Goal: Information Seeking & Learning: Learn about a topic

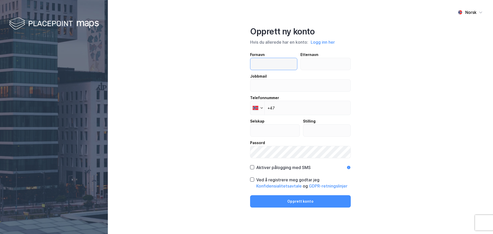
click at [275, 63] on input "text" at bounding box center [273, 64] width 47 height 12
type input "[PERSON_NAME]"
type input "wiken"
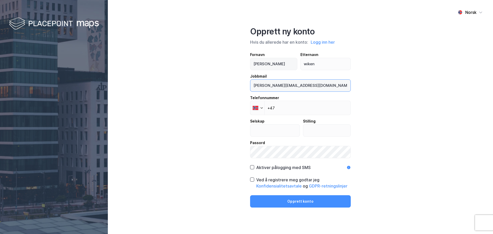
type input "[PERSON_NAME][EMAIL_ADDRESS][DOMAIN_NAME]"
click at [250, 195] on button "Opprett konto" at bounding box center [300, 201] width 101 height 12
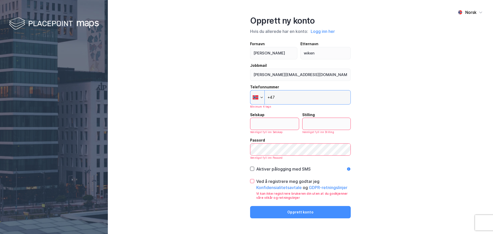
click at [293, 103] on input "+47" at bounding box center [300, 97] width 101 height 14
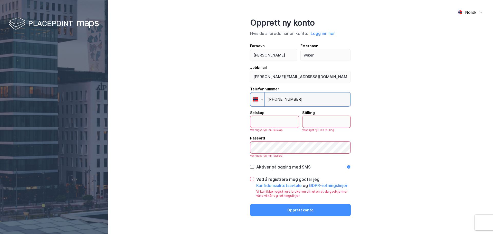
type input "[PHONE_NUMBER]"
type input "#"
type input "Entro AS"
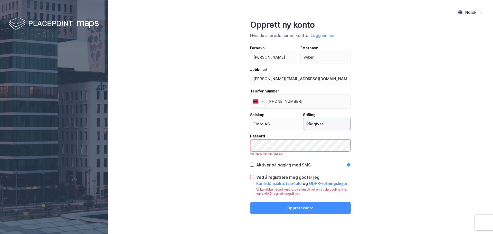
type input "Rådgiver"
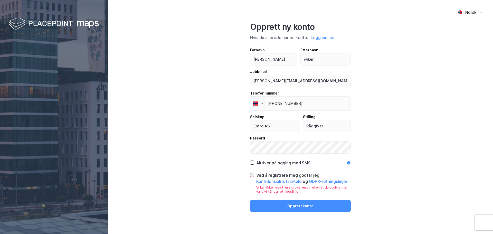
click at [254, 175] on div at bounding box center [252, 175] width 4 height 4
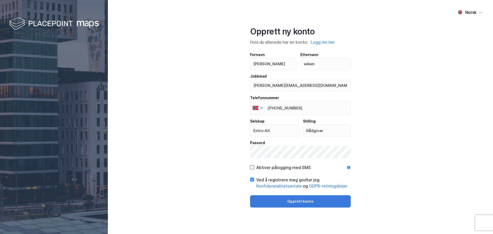
click at [268, 201] on button "Opprett konto" at bounding box center [300, 201] width 101 height 12
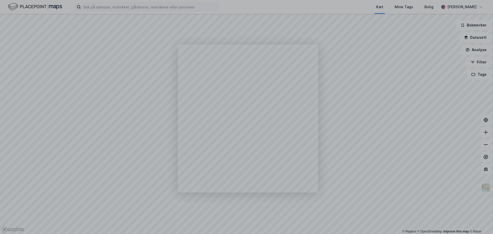
click at [127, 6] on div "Product tour overlay" at bounding box center [246, 117] width 493 height 234
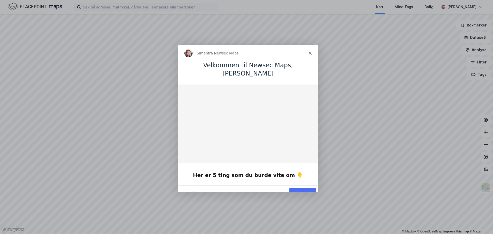
click at [309, 54] on polygon "Lukk" at bounding box center [309, 52] width 3 height 3
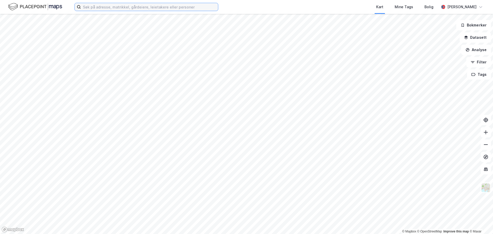
click at [142, 11] on input at bounding box center [149, 7] width 137 height 8
click at [144, 5] on input at bounding box center [149, 7] width 137 height 8
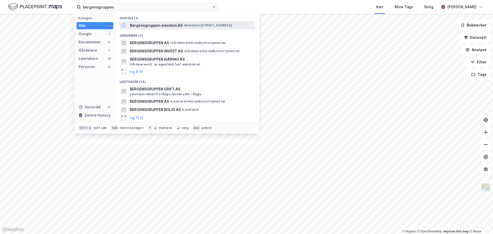
click at [164, 27] on span "Bergensgruppen eiendom AS" at bounding box center [156, 25] width 53 height 6
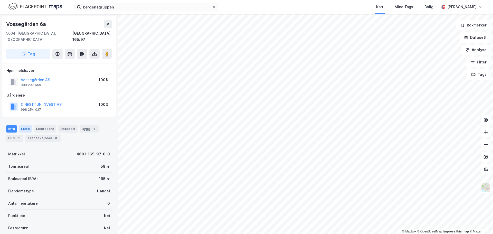
click at [25, 125] on div "Eiere" at bounding box center [25, 128] width 13 height 7
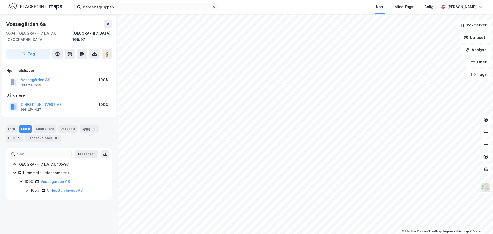
click at [19, 179] on icon at bounding box center [21, 181] width 4 height 4
click at [20, 179] on icon at bounding box center [21, 181] width 4 height 4
click at [27, 189] on icon at bounding box center [27, 190] width 2 height 3
click at [13, 171] on icon at bounding box center [15, 173] width 4 height 4
click at [14, 171] on icon at bounding box center [15, 173] width 4 height 4
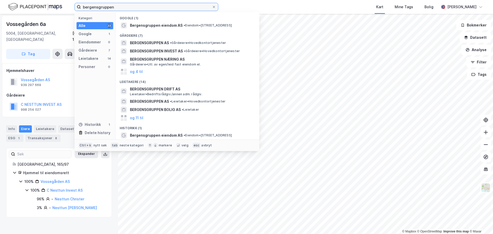
click at [97, 6] on input "bergensgruppen" at bounding box center [146, 7] width 131 height 8
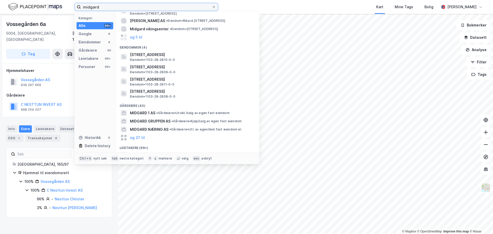
scroll to position [26, 0]
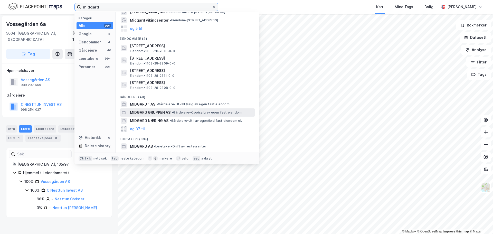
type input "midgard"
click at [200, 115] on div "MIDGARD GRUPPEN AS • Gårdeiere • Kjøp/salg av egen fast eiendom" at bounding box center [192, 112] width 124 height 6
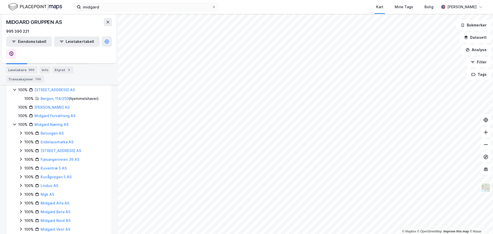
scroll to position [128, 0]
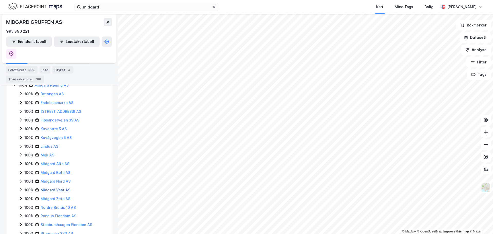
click at [57, 188] on link "Midgard Vest AS" at bounding box center [56, 190] width 30 height 4
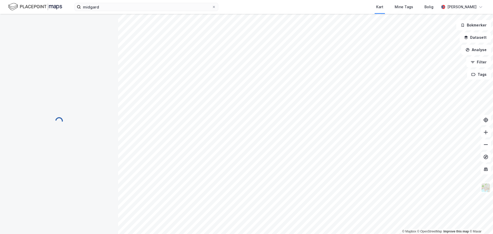
scroll to position [0, 0]
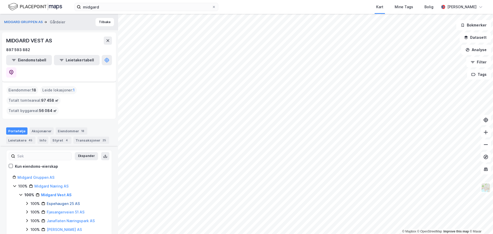
click at [62, 201] on link "Espehaugen 25 AS" at bounding box center [63, 203] width 33 height 4
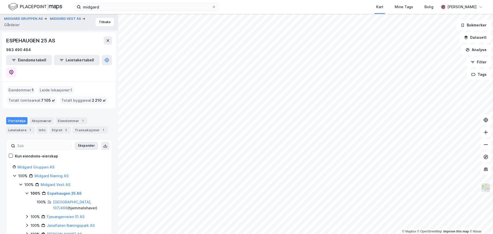
click at [33, 41] on div "ESPEHAUGEN 25 AS" at bounding box center [31, 40] width 50 height 8
click at [30, 62] on button "Eiendomstabell" at bounding box center [29, 60] width 46 height 10
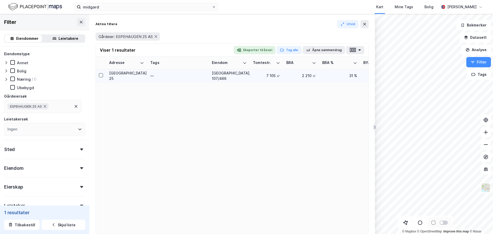
click at [130, 78] on div "[GEOGRAPHIC_DATA] 25" at bounding box center [126, 75] width 35 height 11
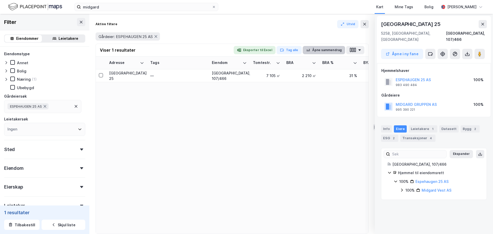
click at [328, 51] on button "Åpne sammendrag" at bounding box center [324, 50] width 43 height 8
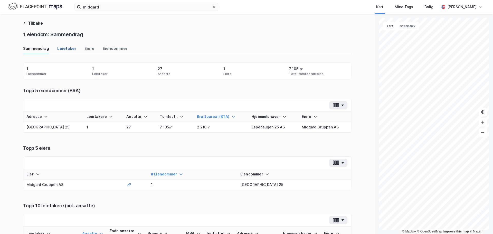
click at [64, 49] on div "Leietaker" at bounding box center [66, 50] width 19 height 8
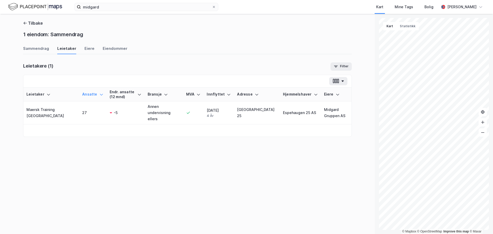
click at [80, 49] on div "Sammendrag Leietaker [PERSON_NAME]" at bounding box center [187, 50] width 329 height 8
click at [84, 49] on div "Eiere" at bounding box center [89, 50] width 10 height 8
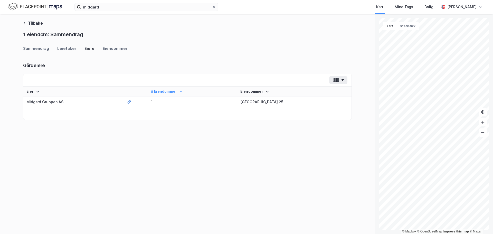
click at [98, 49] on div "Sammendrag Leietaker [PERSON_NAME]" at bounding box center [187, 50] width 329 height 8
click at [103, 49] on div "Eiendommer" at bounding box center [115, 50] width 25 height 8
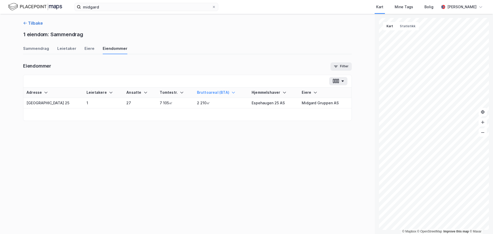
click at [36, 21] on button "Tilbake" at bounding box center [33, 23] width 20 height 6
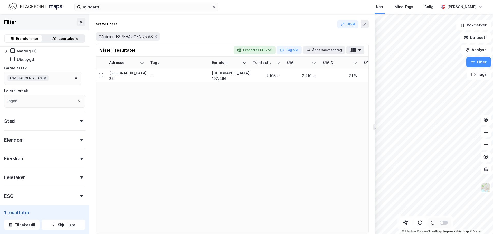
scroll to position [54, 0]
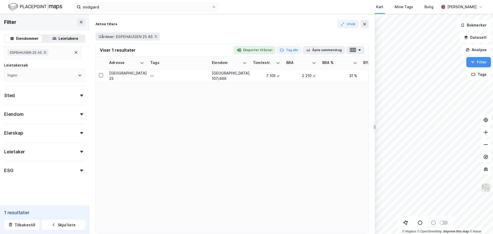
click at [43, 117] on div "Eiendom" at bounding box center [44, 112] width 81 height 15
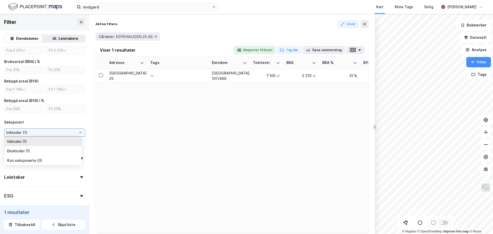
click at [33, 135] on input "Inkluder (1)" at bounding box center [44, 133] width 81 height 8
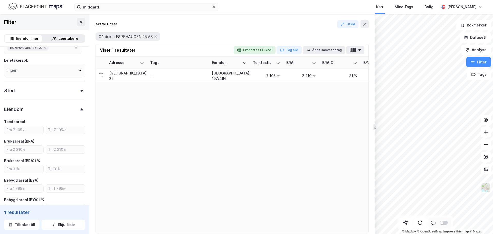
scroll to position [0, 0]
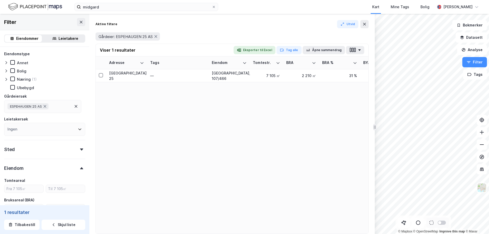
click at [225, 119] on div "Adresse Tags Eiendom Tomtestr. BRA BRA % BYA BYA % Leietakere Ansatte Eiendomst…" at bounding box center [232, 145] width 273 height 177
click at [365, 25] on icon at bounding box center [364, 24] width 3 height 3
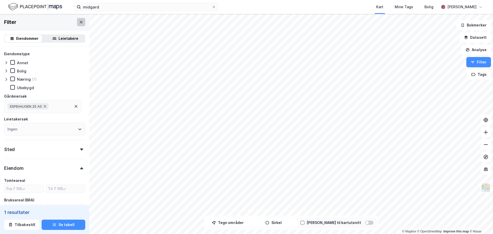
click at [80, 21] on button at bounding box center [81, 22] width 8 height 8
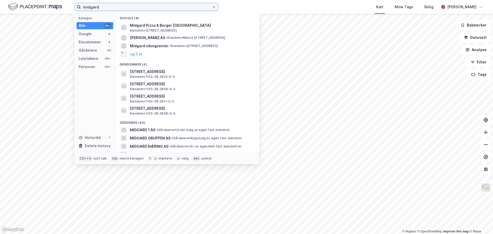
click at [115, 8] on input "midgard" at bounding box center [146, 7] width 131 height 8
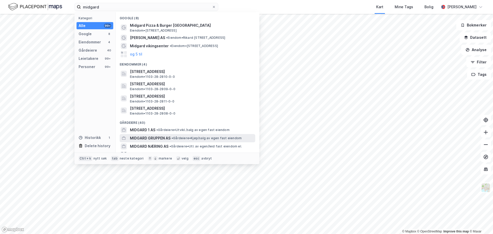
click at [166, 136] on span "MIDGARD GRUPPEN AS" at bounding box center [150, 138] width 41 height 6
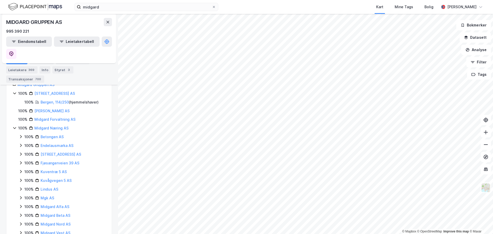
scroll to position [205, 0]
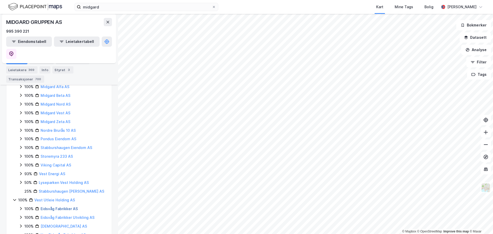
click at [59, 206] on link "Eidsvåg Fabrikker AS" at bounding box center [59, 208] width 37 height 4
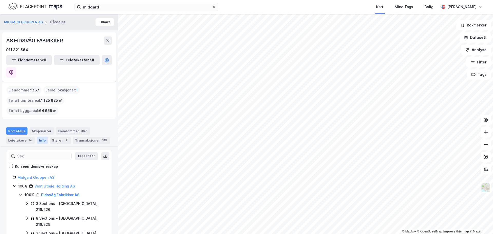
click at [42, 137] on div "Info" at bounding box center [42, 140] width 11 height 7
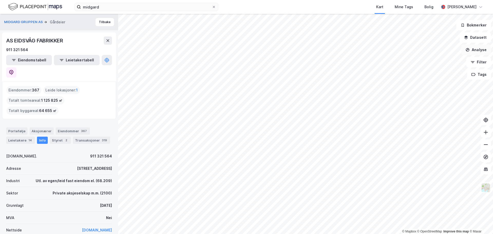
click at [481, 52] on button "Analyse" at bounding box center [476, 50] width 30 height 10
click at [349, 5] on div "Kart Mine Tags Bolig" at bounding box center [341, 7] width 196 height 14
click at [482, 40] on button "Datasett" at bounding box center [475, 37] width 31 height 10
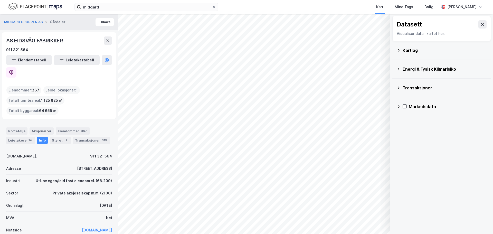
click at [447, 71] on div "Energi & Fysisk Klimarisiko" at bounding box center [445, 69] width 84 height 6
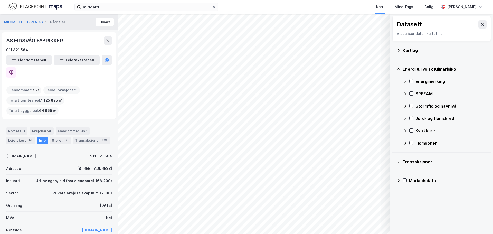
click at [416, 80] on div "Energimerking" at bounding box center [451, 81] width 71 height 6
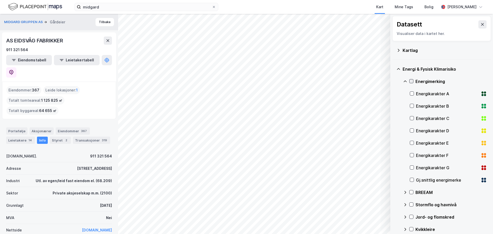
click at [411, 79] on div at bounding box center [411, 81] width 4 height 4
click at [404, 79] on icon at bounding box center [405, 81] width 4 height 4
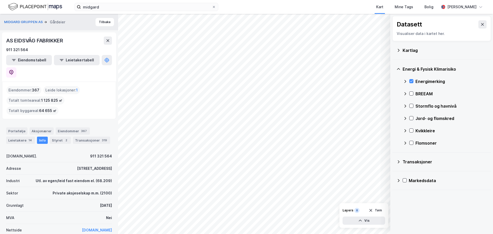
click at [406, 81] on icon at bounding box center [405, 81] width 4 height 4
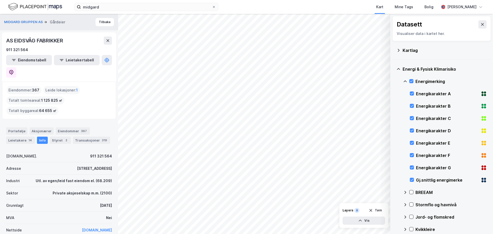
click at [412, 84] on div "Energimerking" at bounding box center [445, 81] width 84 height 12
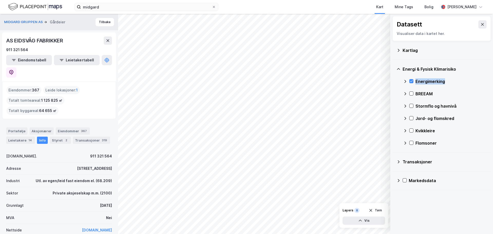
click at [412, 84] on div "Energimerking" at bounding box center [445, 81] width 84 height 12
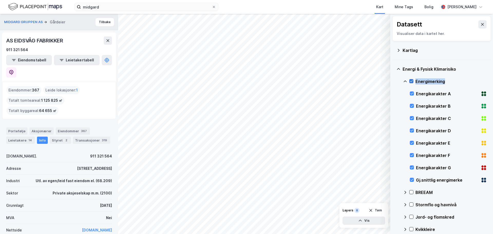
click at [411, 80] on icon at bounding box center [412, 81] width 4 height 4
click at [411, 166] on icon at bounding box center [412, 168] width 4 height 4
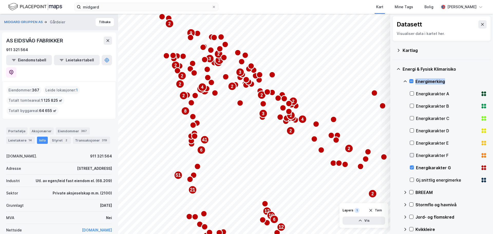
click at [410, 155] on icon at bounding box center [412, 155] width 4 height 4
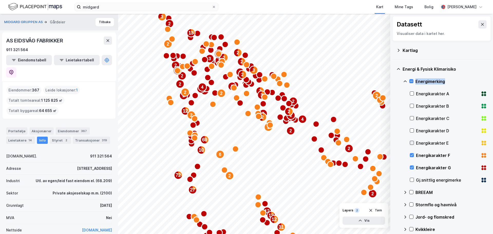
click at [411, 142] on icon at bounding box center [412, 143] width 4 height 4
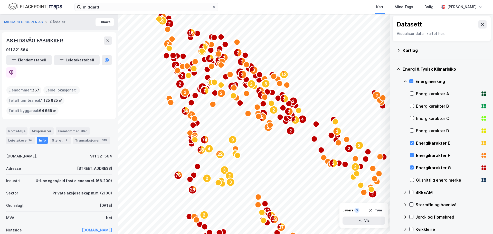
click at [411, 128] on div "Energikarakter D" at bounding box center [448, 131] width 77 height 12
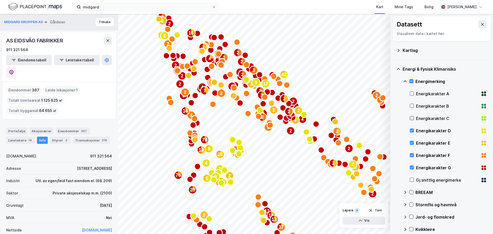
click at [412, 119] on icon at bounding box center [412, 118] width 4 height 4
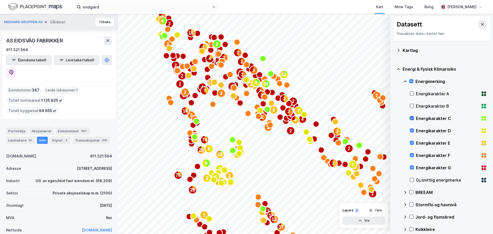
click at [412, 119] on icon at bounding box center [412, 118] width 4 height 4
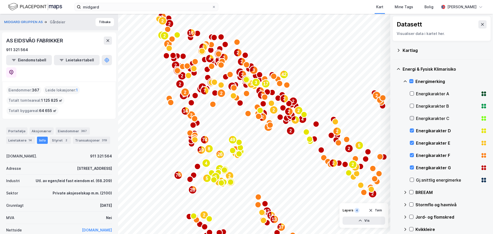
click at [412, 119] on icon at bounding box center [412, 118] width 4 height 4
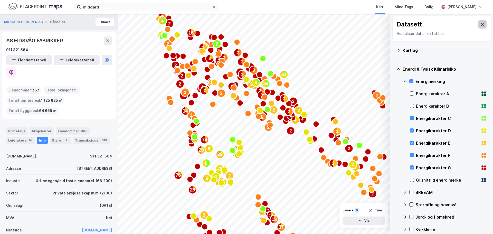
click at [481, 24] on icon at bounding box center [483, 24] width 4 height 4
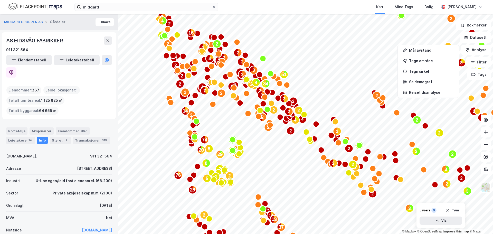
click at [268, 131] on icon "Map marker" at bounding box center [268, 127] width 8 height 8
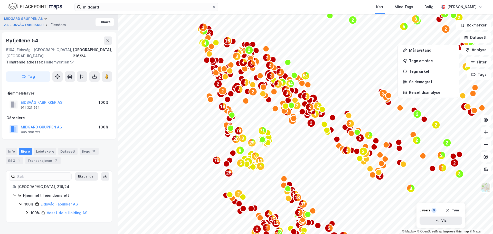
click at [45, 99] on div "EIDSVÅG FABRIKKER AS" at bounding box center [42, 102] width 42 height 6
click at [0, 0] on button "EIDSVÅG FABRIKKER AS" at bounding box center [0, 0] width 0 height 0
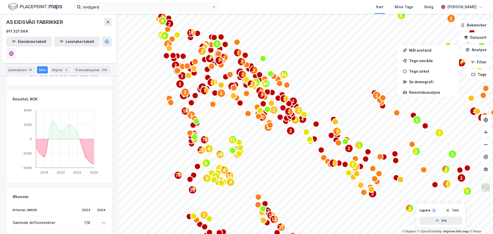
scroll to position [290, 0]
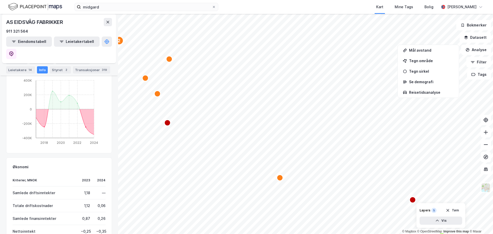
click at [168, 125] on icon "Map marker" at bounding box center [167, 123] width 6 height 6
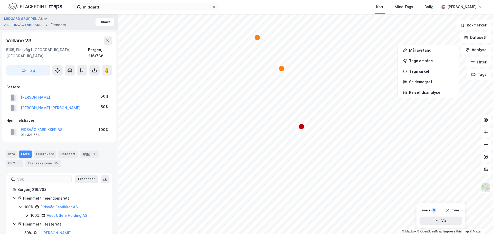
click at [304, 129] on circle "Map marker" at bounding box center [301, 127] width 6 height 6
click at [304, 129] on icon "Map marker" at bounding box center [301, 127] width 6 height 6
click at [304, 128] on icon "Map marker" at bounding box center [301, 126] width 6 height 6
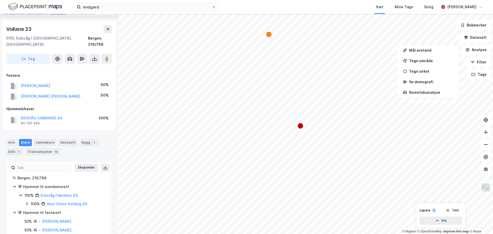
scroll to position [17, 0]
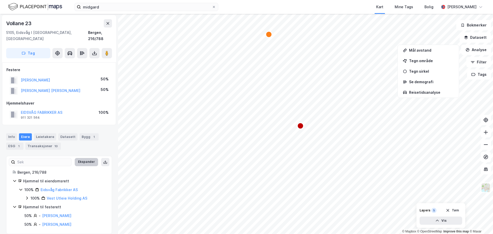
click at [80, 158] on button "Ekspander" at bounding box center [86, 162] width 23 height 8
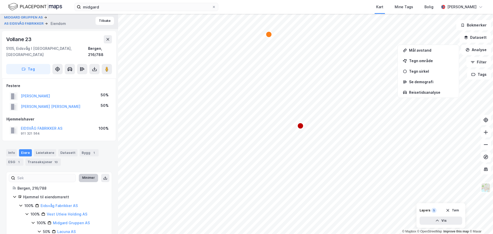
scroll to position [0, 0]
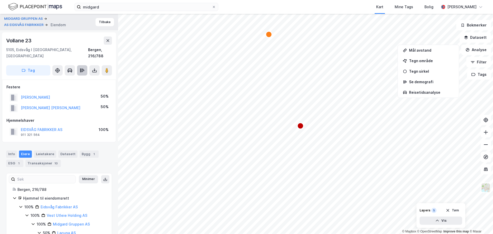
click at [86, 65] on button at bounding box center [82, 70] width 10 height 10
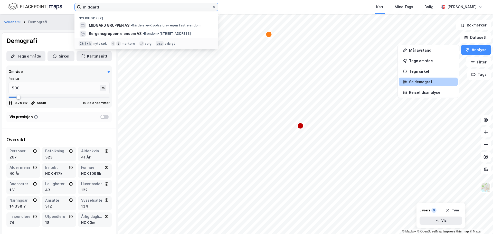
click at [109, 7] on input "midgard" at bounding box center [146, 7] width 131 height 8
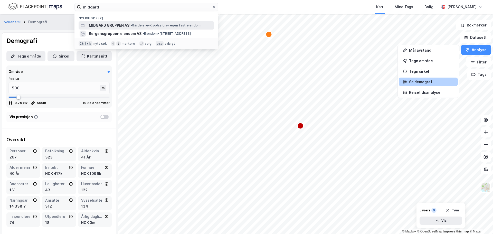
click at [128, 24] on span "MIDGARD GRUPPEN AS" at bounding box center [109, 25] width 41 height 6
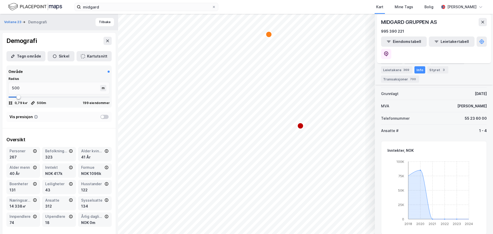
scroll to position [103, 0]
click at [481, 22] on button at bounding box center [483, 22] width 8 height 8
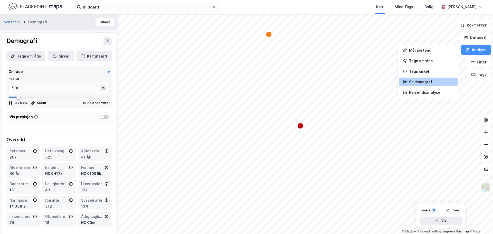
click at [15, 22] on button "Vollane 23" at bounding box center [13, 22] width 18 height 5
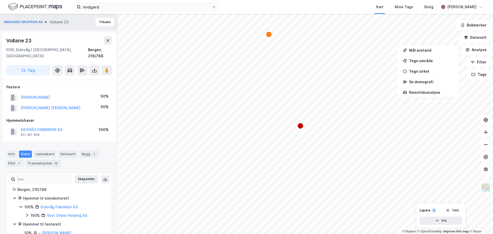
scroll to position [1, 0]
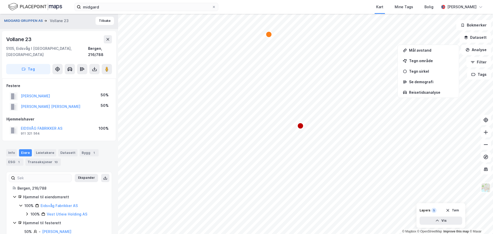
click at [18, 22] on button "MIDGARD GRUPPEN AS" at bounding box center [24, 20] width 40 height 5
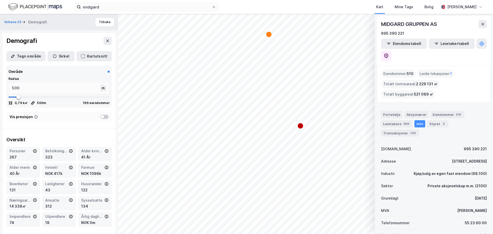
click at [19, 19] on div "Vollane 23 Demografi" at bounding box center [27, 22] width 47 height 6
click at [13, 22] on button "Vollane 23" at bounding box center [13, 22] width 18 height 5
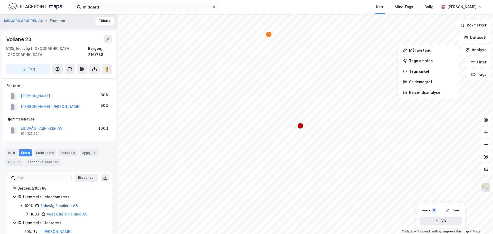
click at [56, 203] on link "Eidsvåg Fabrikker AS" at bounding box center [59, 205] width 37 height 4
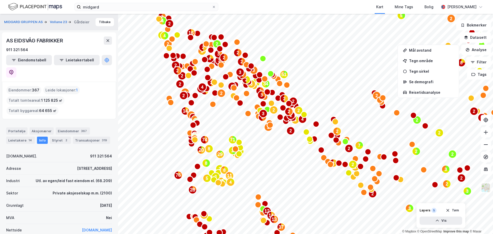
click at [108, 40] on icon at bounding box center [108, 41] width 4 height 4
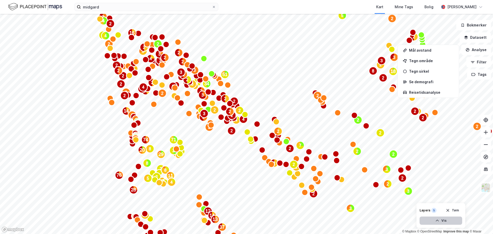
click at [440, 220] on button "Vis" at bounding box center [441, 221] width 43 height 8
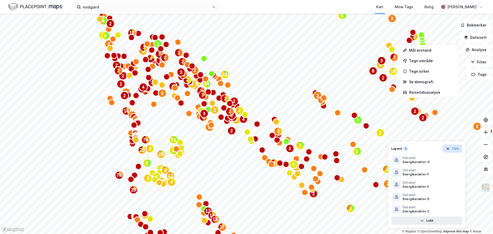
click at [447, 147] on icon "button" at bounding box center [448, 149] width 4 height 4
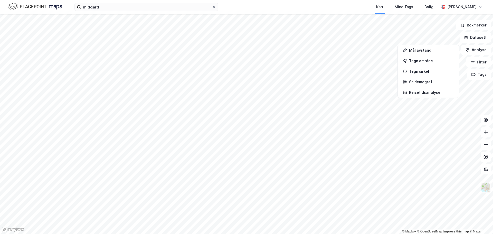
click at [486, 189] on img at bounding box center [486, 188] width 10 height 10
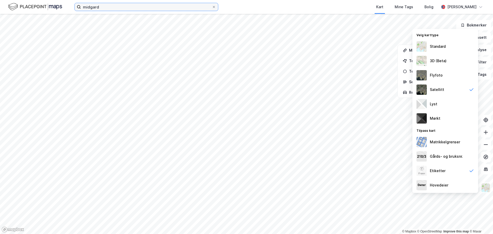
click at [97, 6] on input "midgard" at bounding box center [146, 7] width 131 height 8
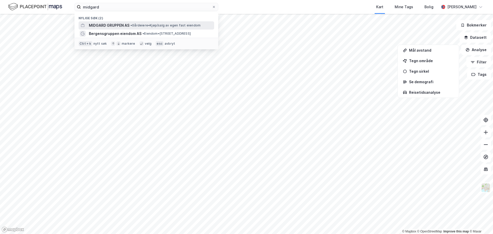
click at [117, 28] on span "MIDGARD GRUPPEN AS" at bounding box center [109, 25] width 41 height 6
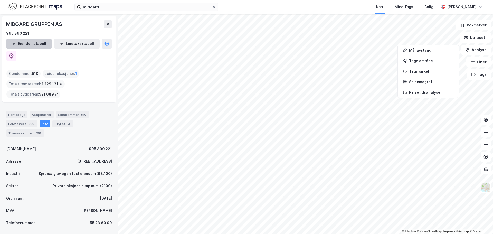
click at [32, 44] on button "Eiendomstabell" at bounding box center [29, 44] width 46 height 10
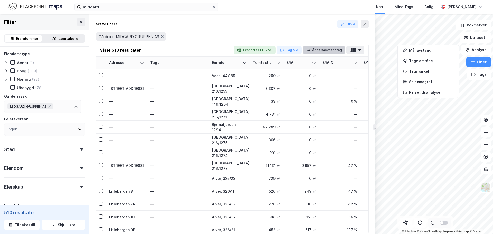
click at [335, 51] on button "Åpne sammendrag" at bounding box center [324, 50] width 43 height 8
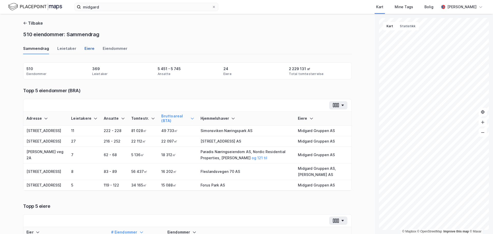
click at [87, 50] on div "Eiere" at bounding box center [89, 50] width 10 height 8
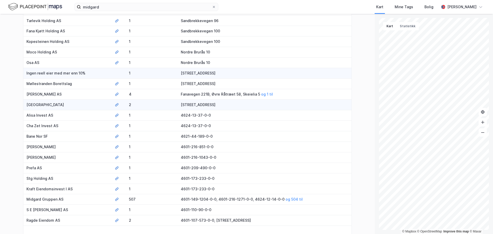
scroll to position [154, 0]
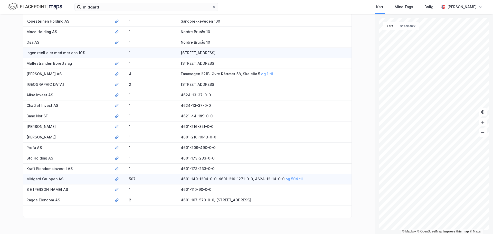
click at [49, 178] on td "Midgard Gruppen AS" at bounding box center [67, 179] width 88 height 11
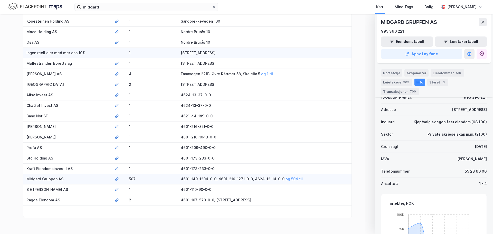
scroll to position [180, 0]
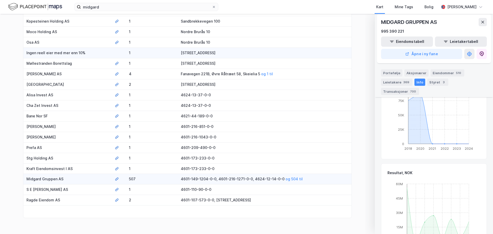
click at [418, 82] on div "Info" at bounding box center [420, 82] width 11 height 7
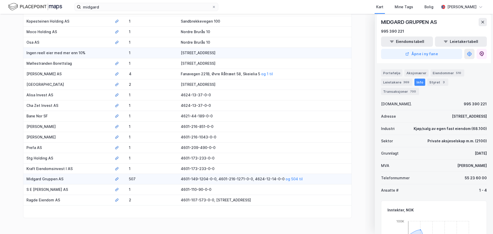
scroll to position [0, 0]
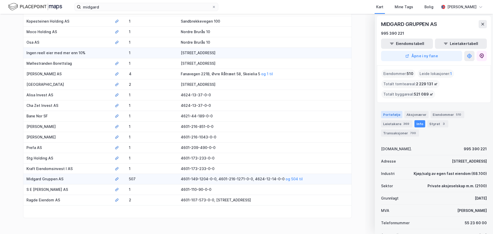
click at [389, 114] on div "Portefølje" at bounding box center [391, 114] width 21 height 7
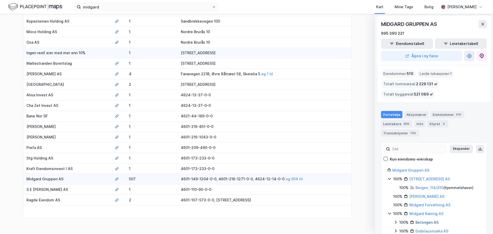
click at [426, 220] on link "Betongen AS" at bounding box center [427, 222] width 23 height 4
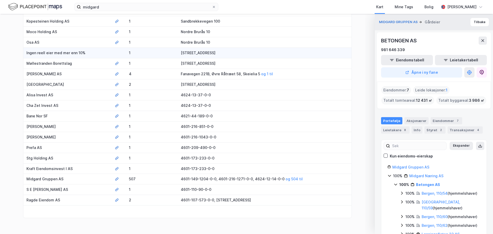
drag, startPoint x: 472, startPoint y: 23, endPoint x: 470, endPoint y: 26, distance: 3.8
click at [472, 22] on button "Tilbake" at bounding box center [479, 22] width 18 height 8
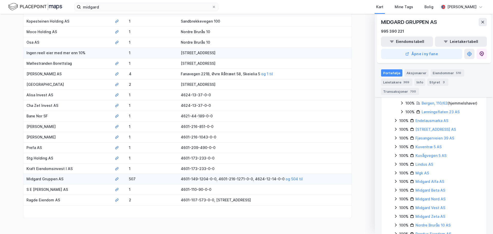
scroll to position [147, 0]
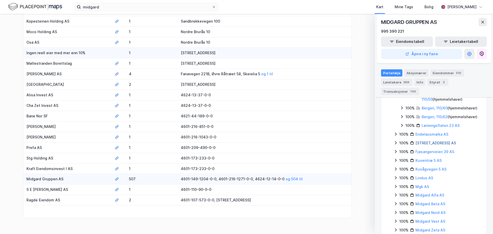
click at [432, 145] on link "[STREET_ADDRESS] AS" at bounding box center [436, 143] width 41 height 4
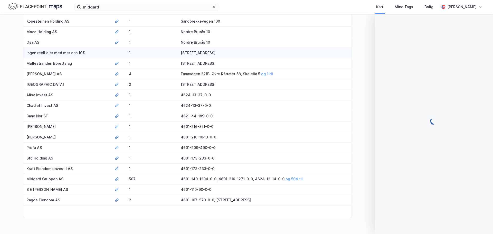
scroll to position [0, 0]
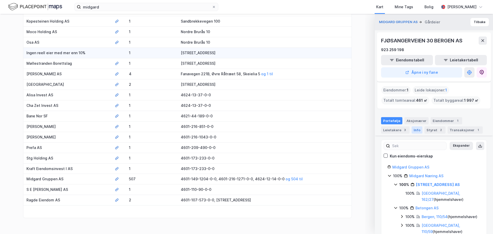
click at [418, 130] on div "Info" at bounding box center [417, 129] width 11 height 7
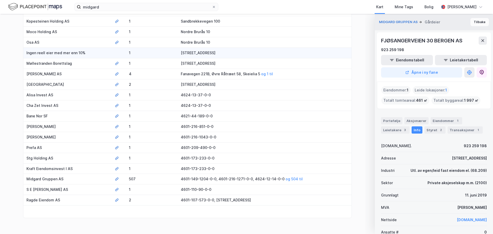
click at [476, 22] on button "Tilbake" at bounding box center [479, 22] width 18 height 8
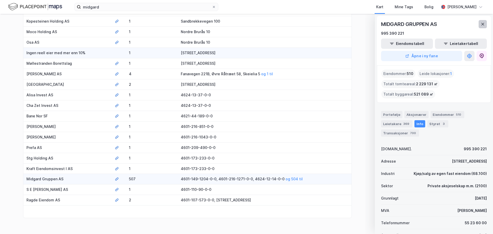
click at [481, 22] on icon at bounding box center [483, 24] width 4 height 4
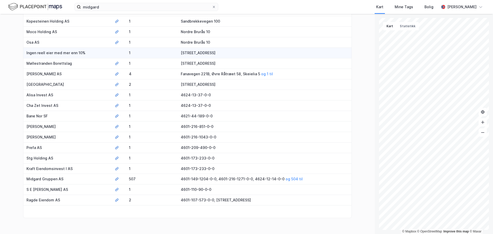
click at [16, 6] on img at bounding box center [35, 6] width 54 height 9
